Goal: Transaction & Acquisition: Purchase product/service

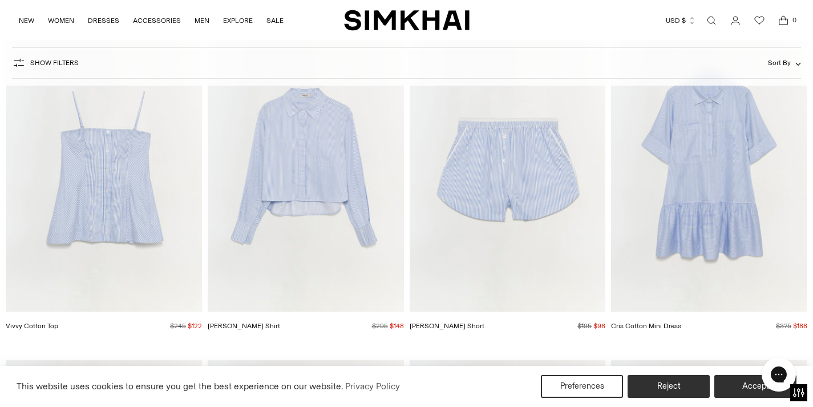
scroll to position [6492, 0]
click at [0, 0] on img "Renata Cotton Shirt" at bounding box center [0, 0] width 0 height 0
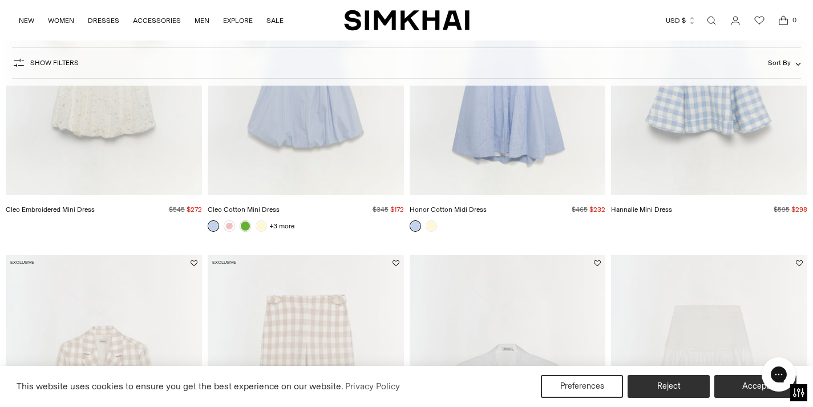
scroll to position [894, 0]
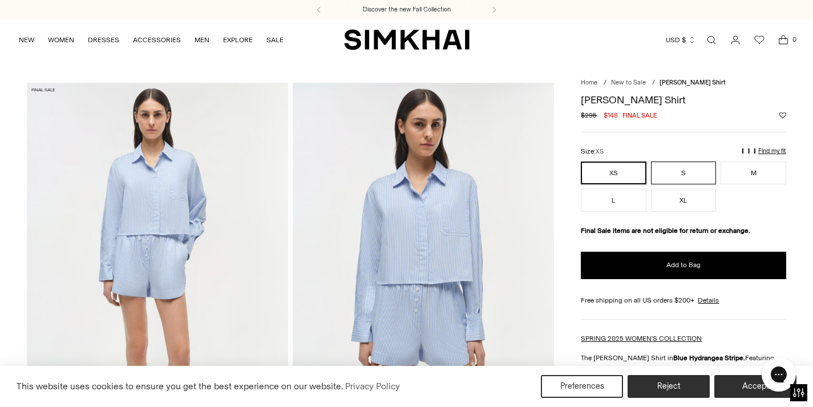
click at [676, 170] on button "S" at bounding box center [684, 172] width 66 height 23
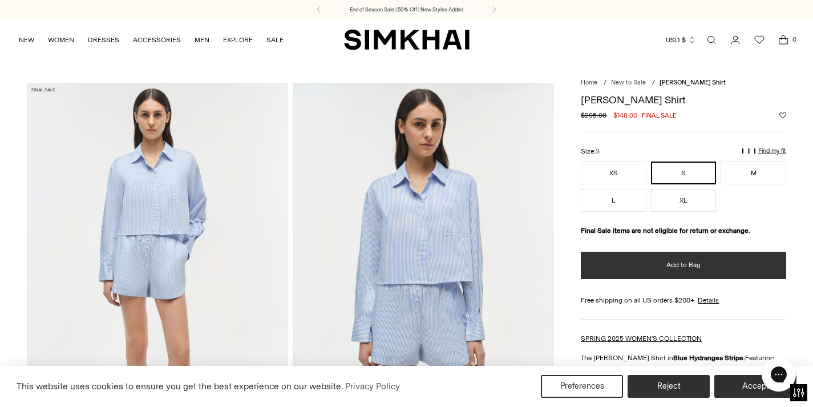
click at [652, 274] on button "Add to Bag" at bounding box center [683, 265] width 205 height 27
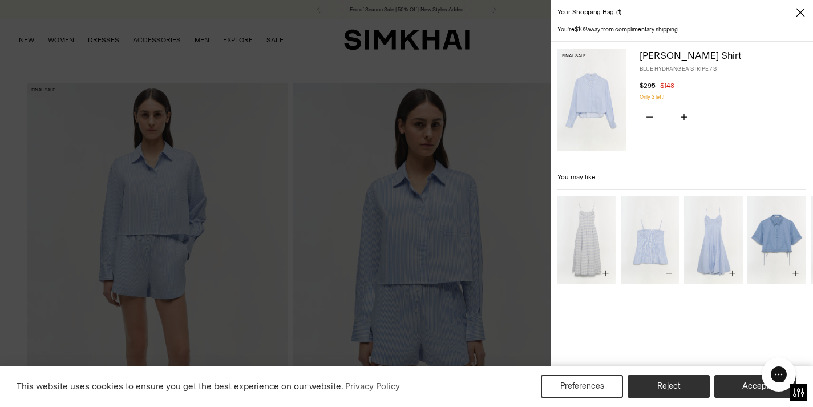
click at [801, 10] on icon "Close" at bounding box center [800, 12] width 9 height 11
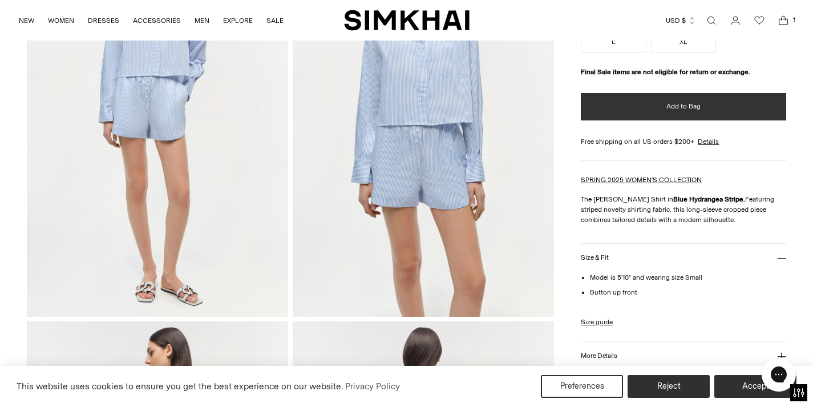
scroll to position [285, 0]
